Goal: Find specific page/section

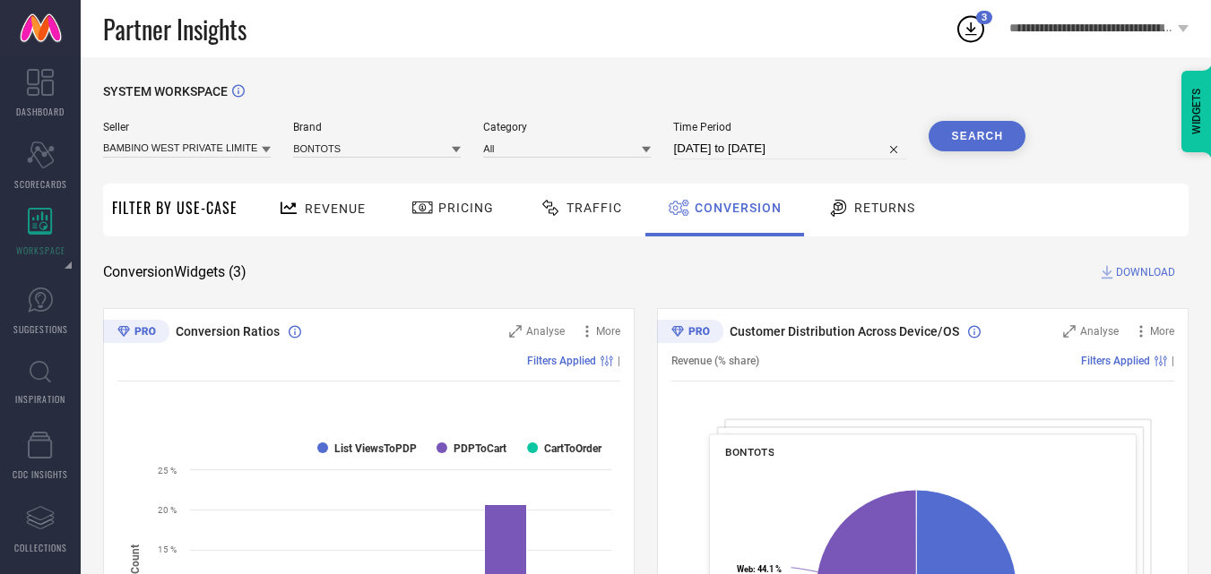
click at [976, 30] on icon at bounding box center [970, 29] width 32 height 32
click at [818, 42] on div "Partner Insights" at bounding box center [528, 28] width 851 height 57
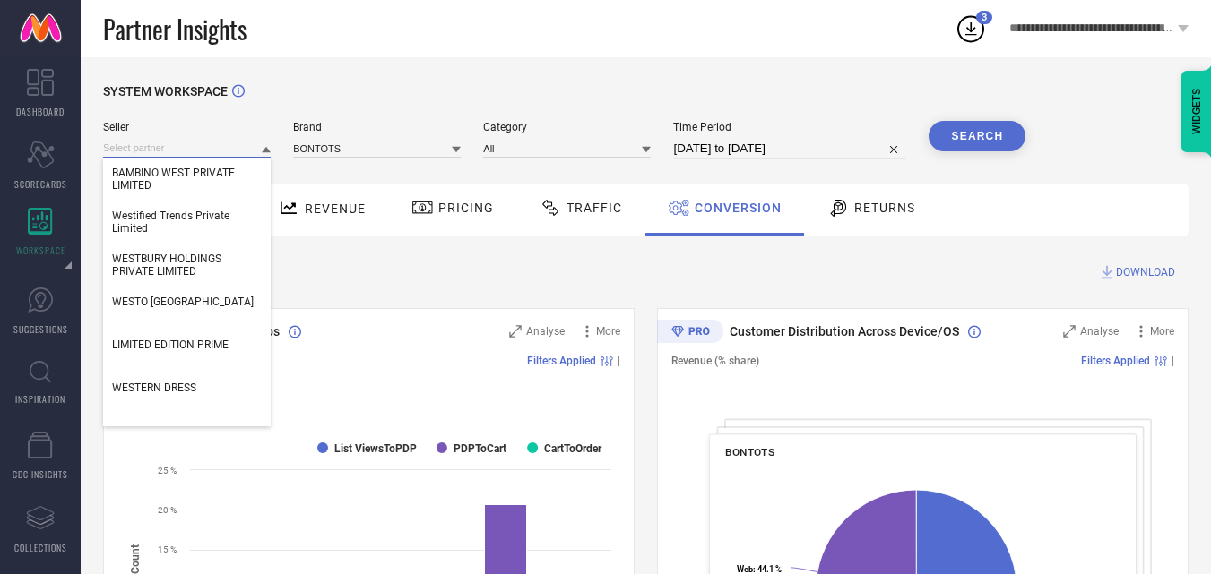
click at [227, 150] on input at bounding box center [187, 148] width 168 height 19
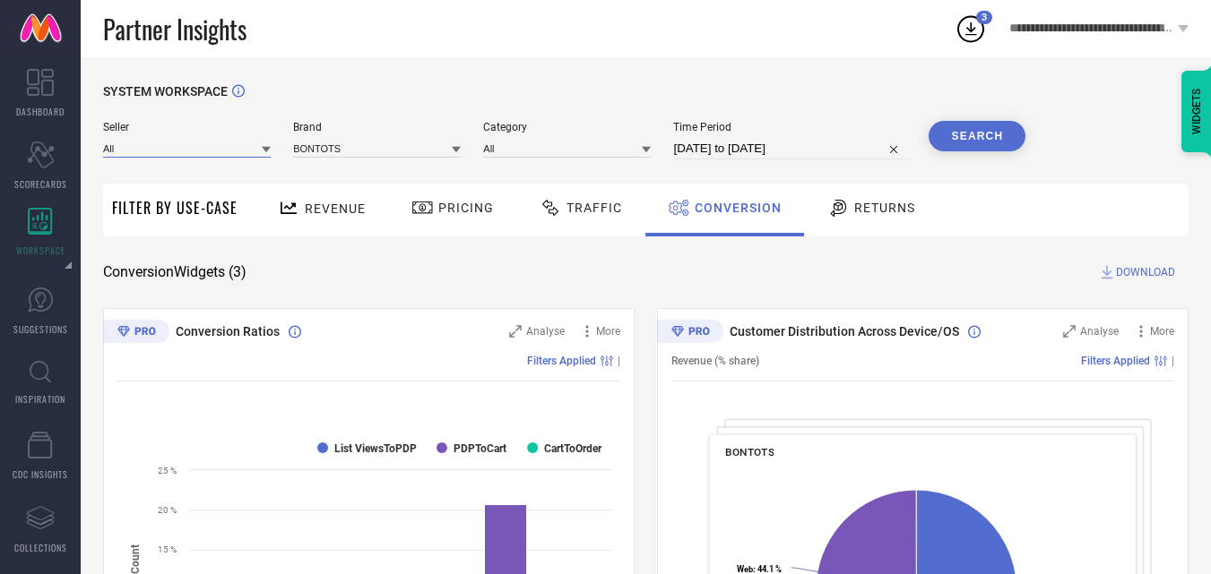
click at [227, 151] on input at bounding box center [187, 148] width 168 height 19
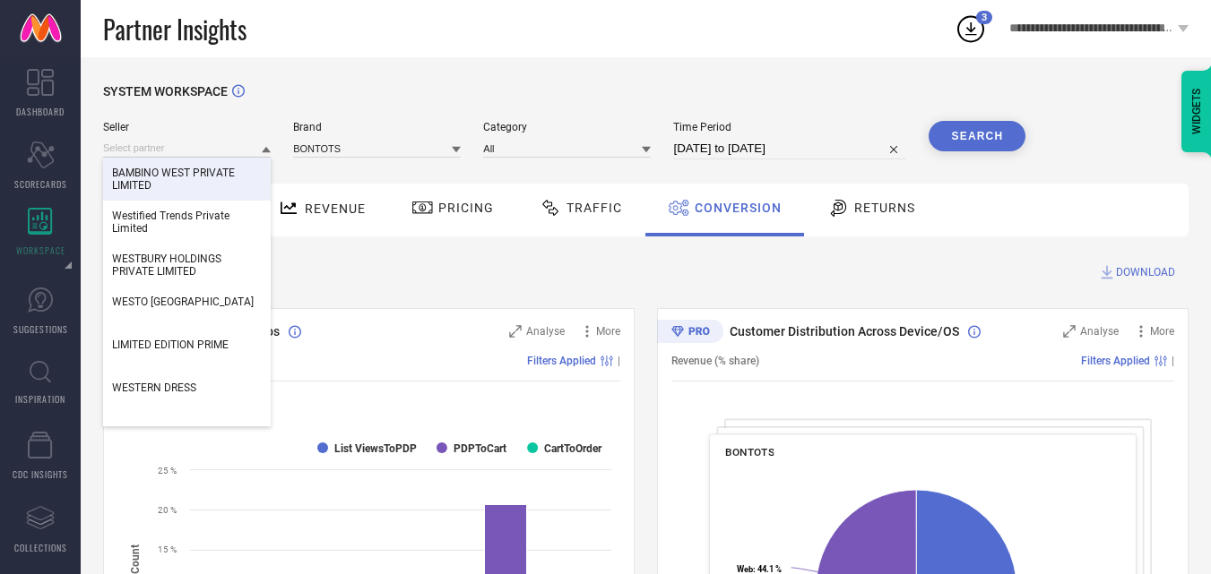
click at [182, 186] on span "BAMBINO WEST PRIVATE LIMITED" at bounding box center [187, 179] width 150 height 25
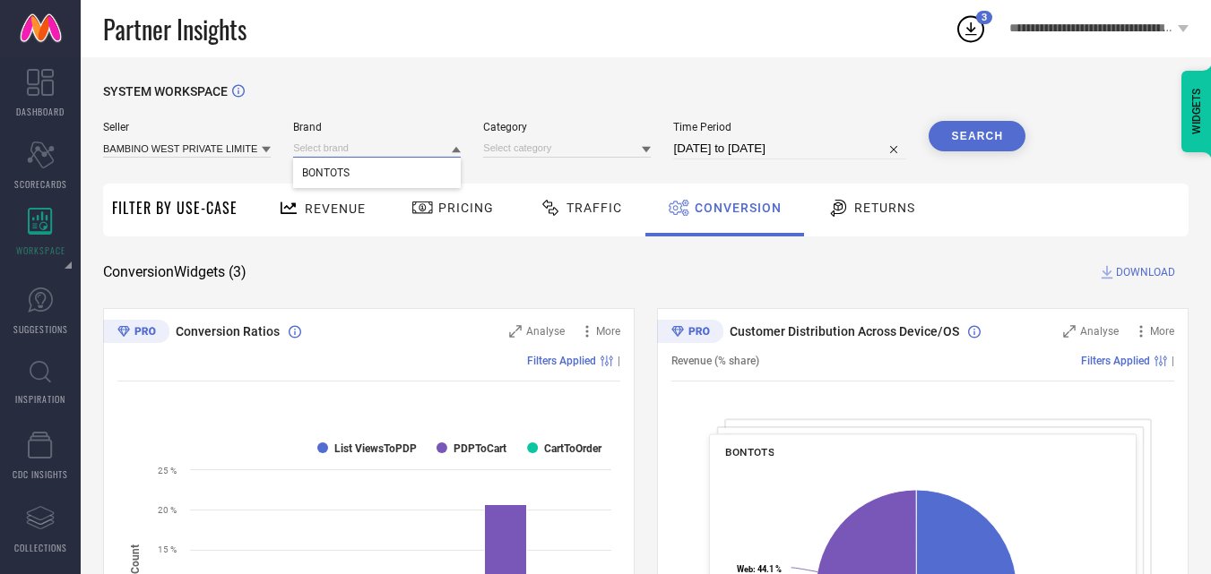
click at [364, 151] on input at bounding box center [377, 148] width 168 height 19
click at [361, 148] on input at bounding box center [377, 148] width 168 height 19
click at [347, 172] on span "BONTOTS" at bounding box center [325, 173] width 47 height 13
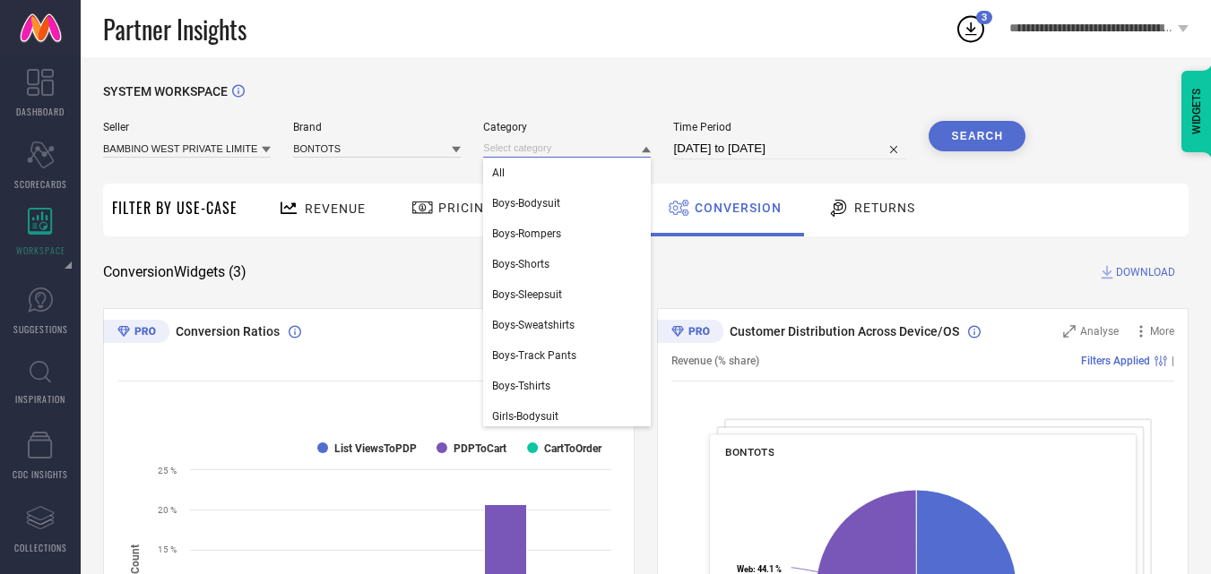
click at [512, 143] on input at bounding box center [567, 148] width 168 height 19
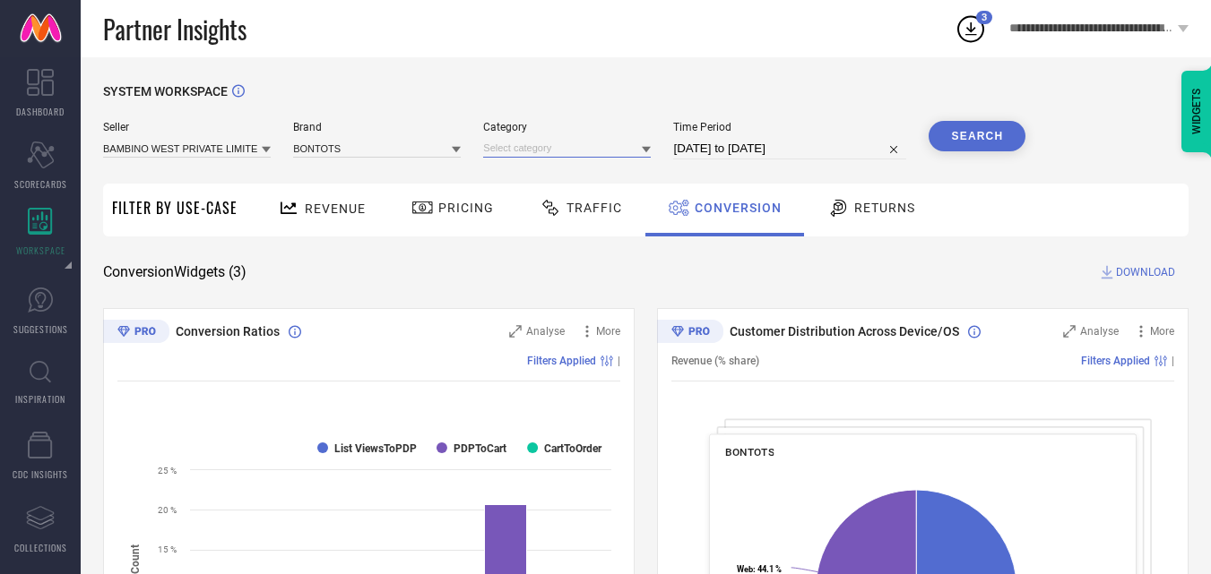
click at [613, 142] on input at bounding box center [567, 148] width 168 height 19
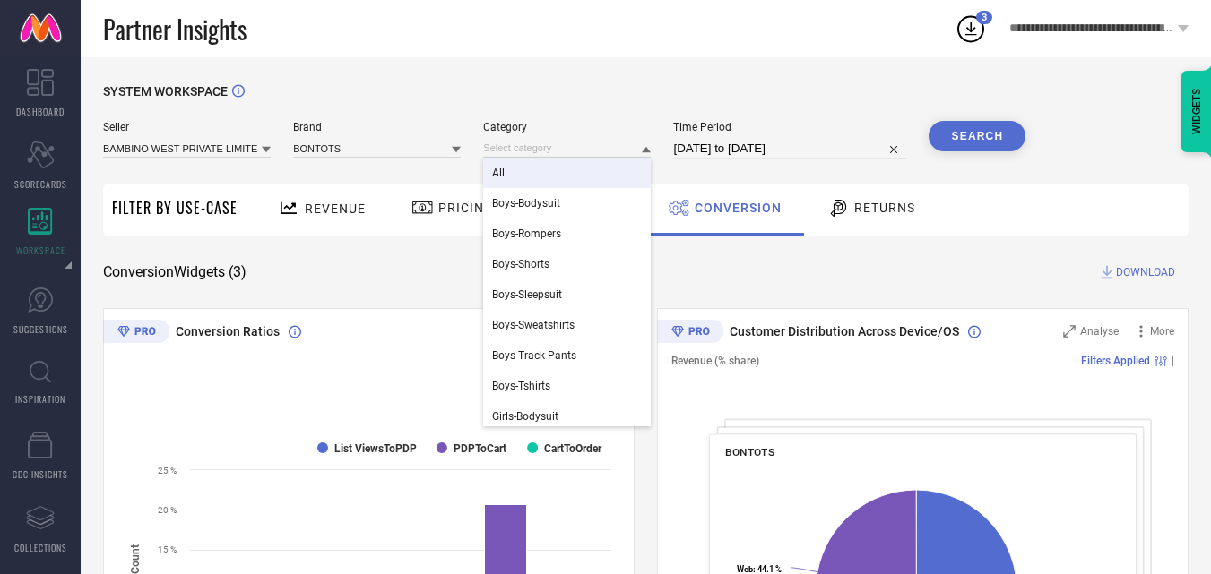
click at [507, 177] on div "All" at bounding box center [567, 173] width 168 height 30
